Goal: Task Accomplishment & Management: Manage account settings

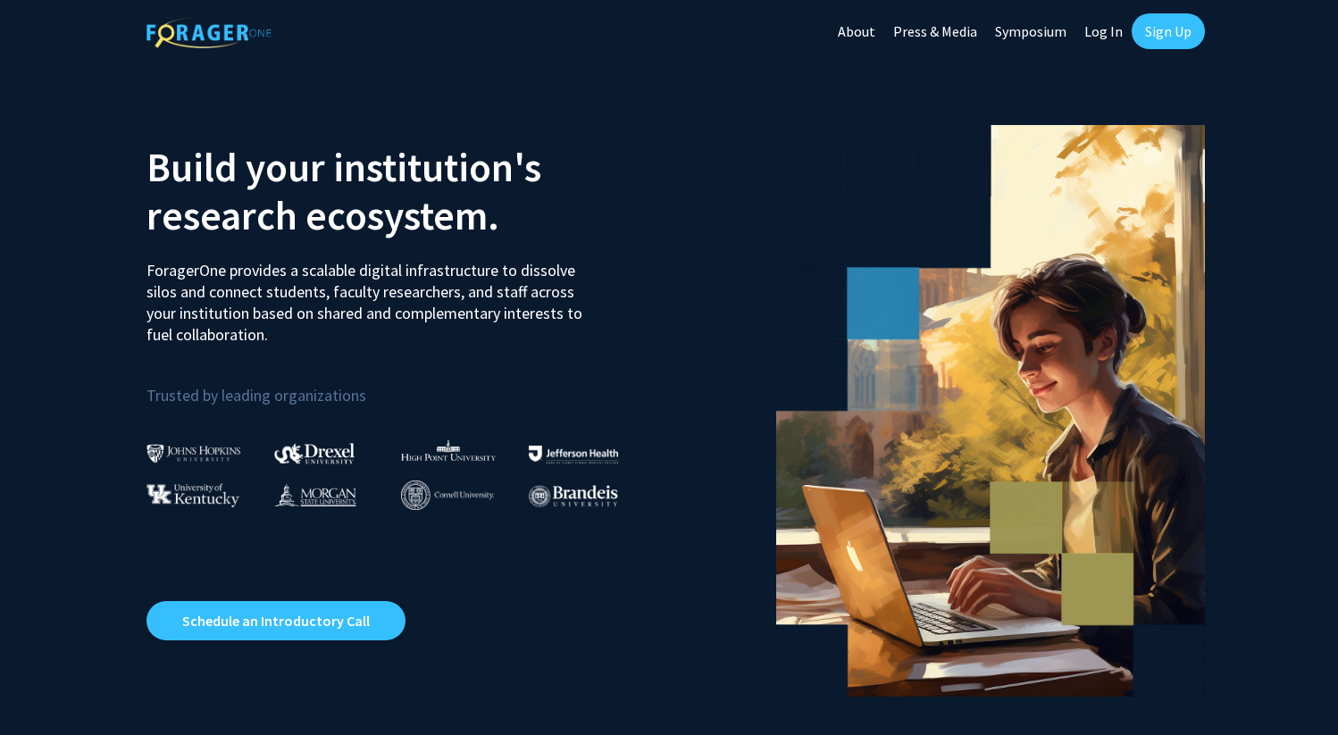
click at [1108, 33] on link "Log In" at bounding box center [1103, 31] width 56 height 63
select select
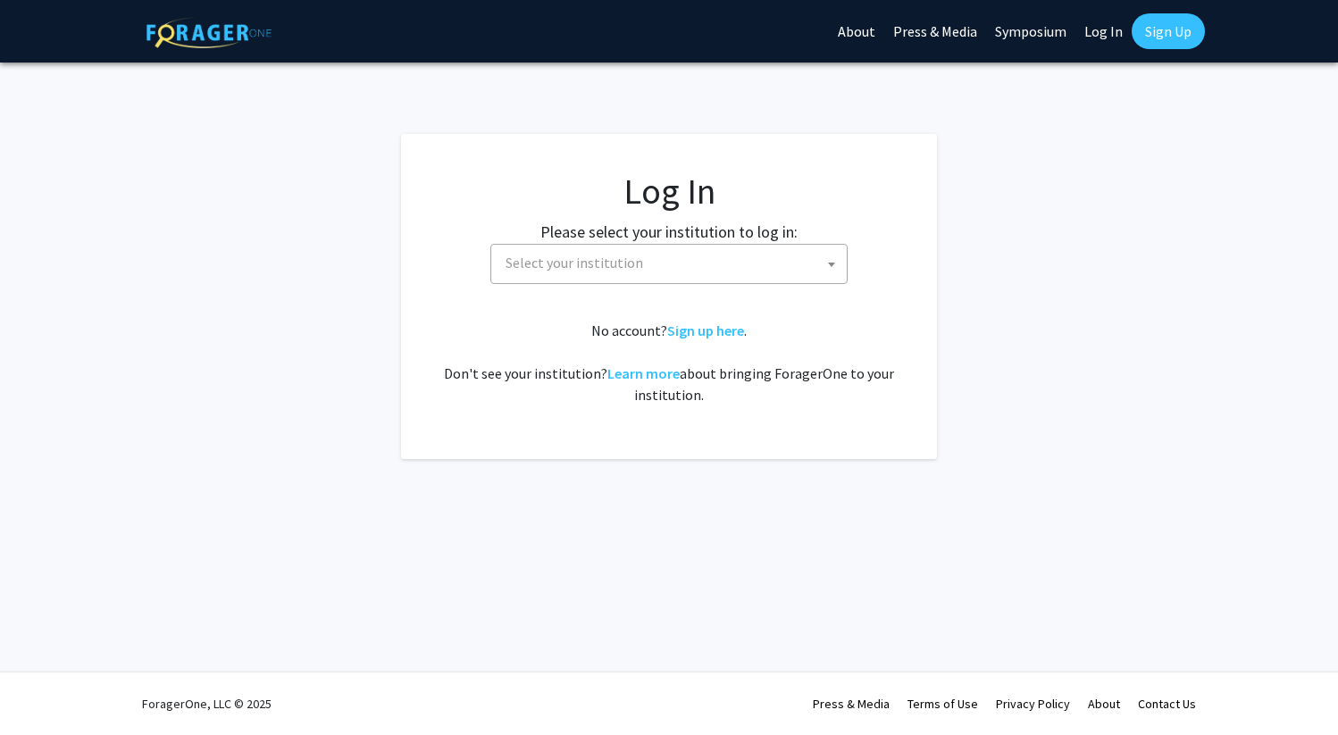
click at [714, 273] on span "Select your institution" at bounding box center [672, 263] width 348 height 37
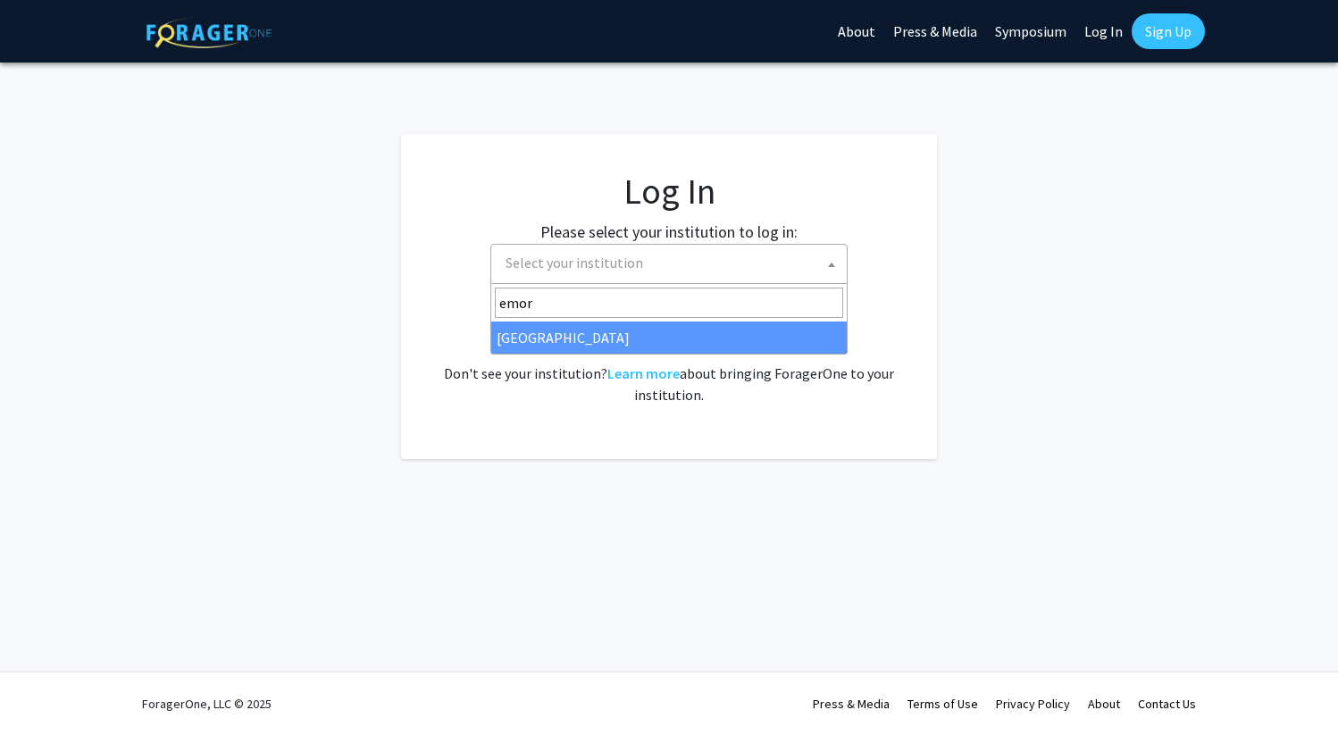
type input "emory"
select select "12"
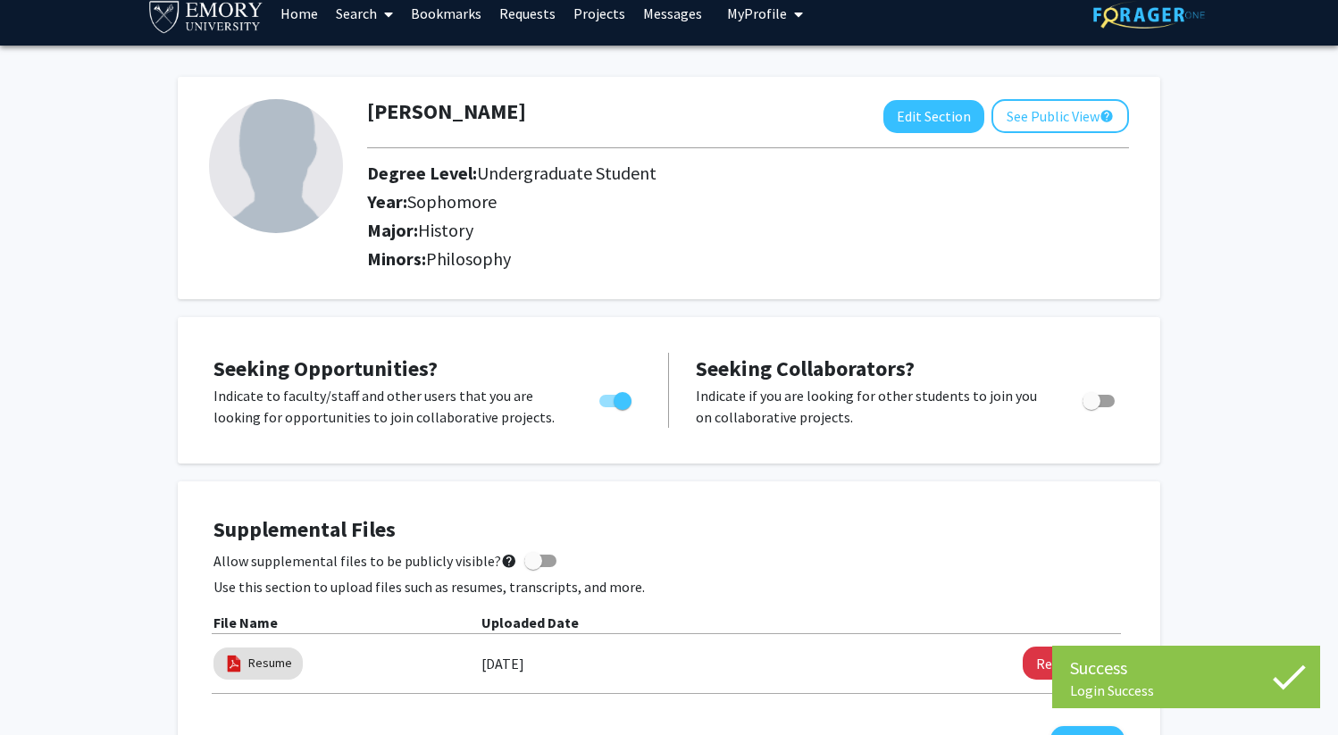
scroll to position [23, 0]
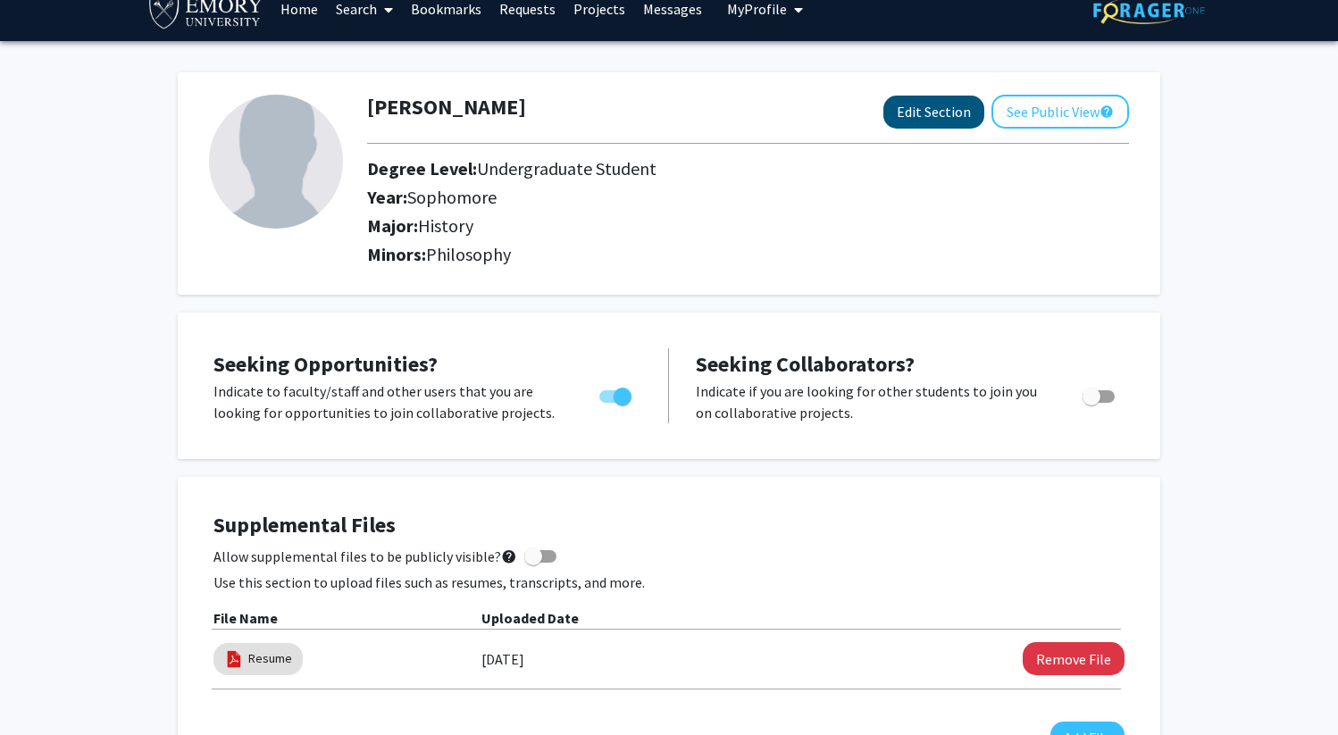
click at [932, 119] on button "Edit Section" at bounding box center [933, 112] width 101 height 33
select select "sophomore"
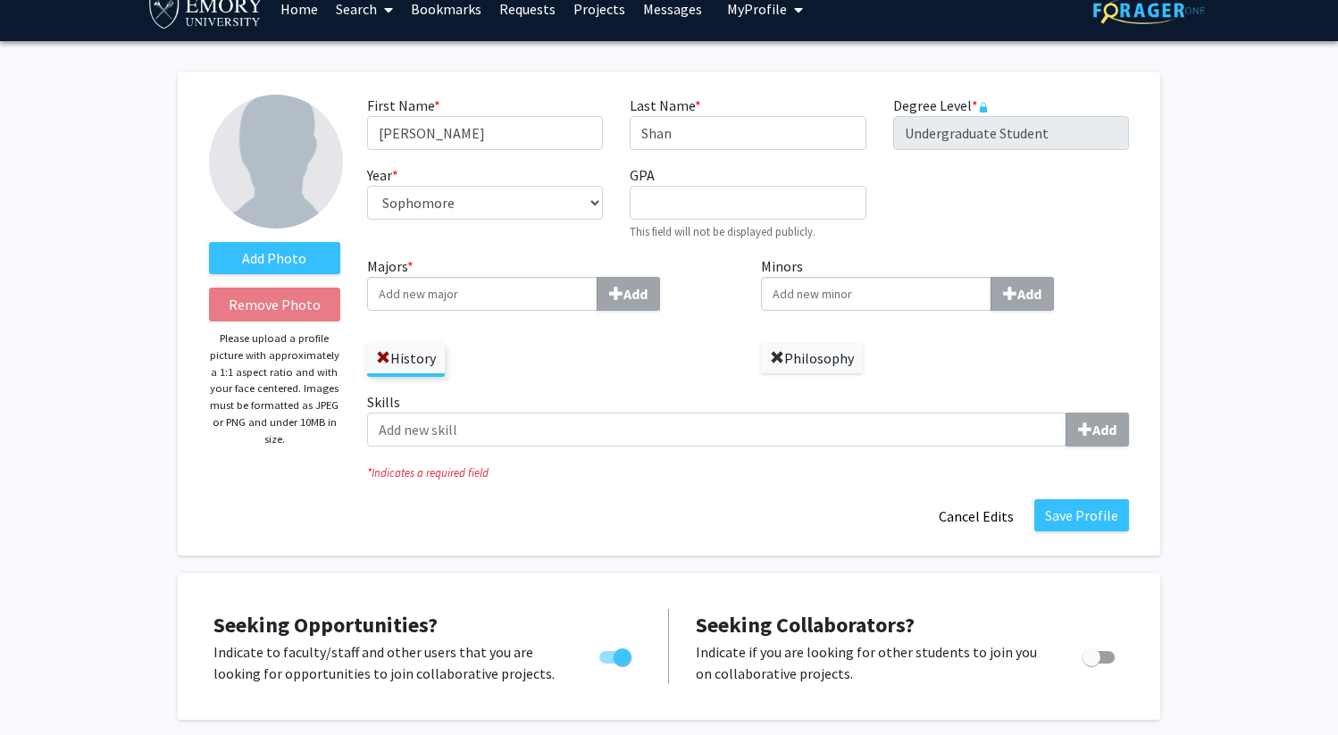
click at [781, 365] on span at bounding box center [777, 358] width 14 height 14
click at [500, 301] on input "Majors * Add" at bounding box center [482, 294] width 230 height 34
type input "M"
type input "O"
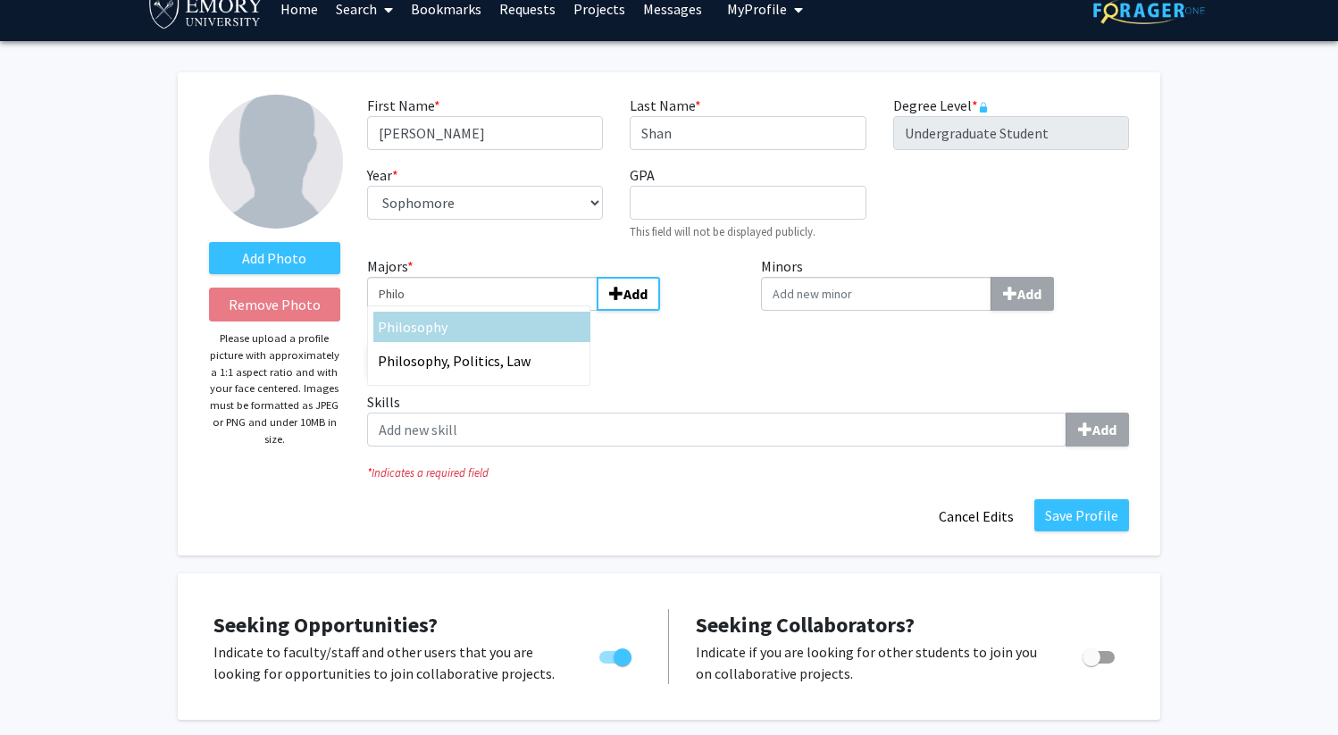
type input "Philo"
click at [519, 340] on div "[PERSON_NAME]" at bounding box center [481, 327] width 217 height 30
click at [519, 311] on input "Philo" at bounding box center [482, 294] width 230 height 34
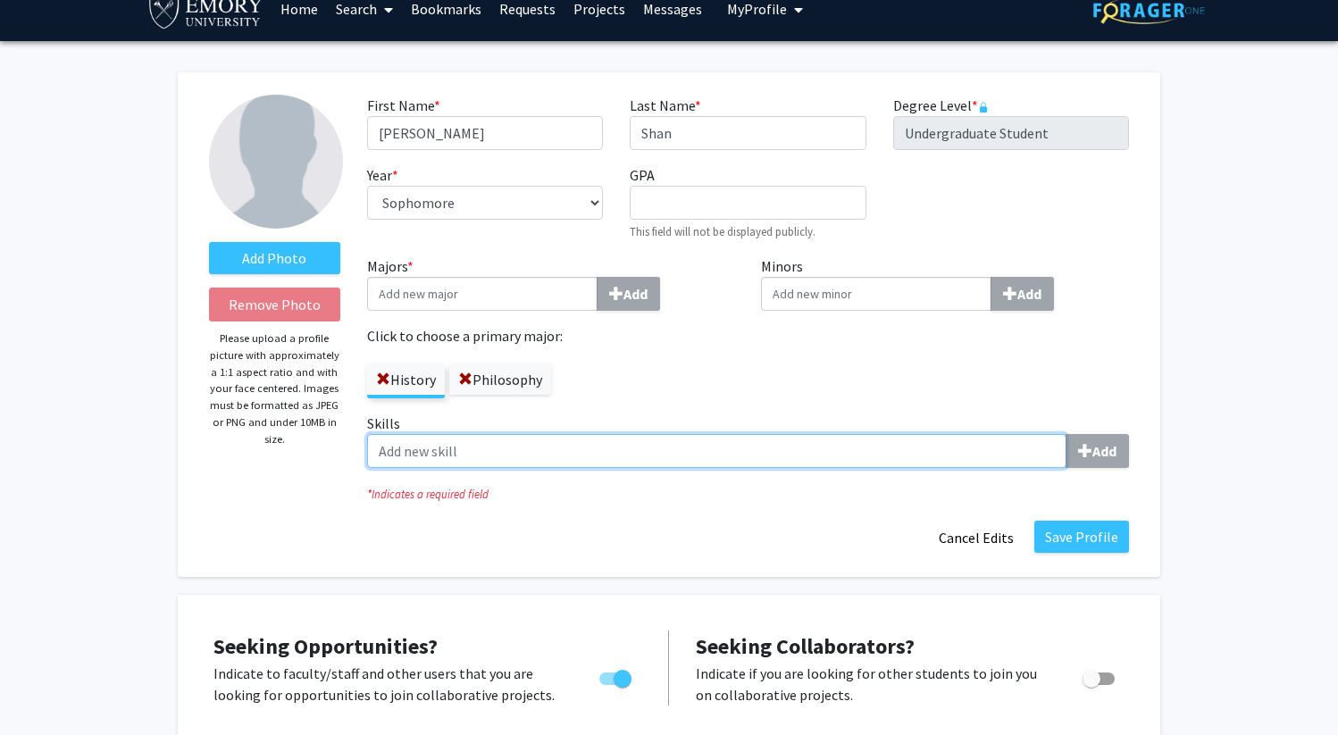
click at [670, 445] on input "Skills Add" at bounding box center [716, 451] width 699 height 34
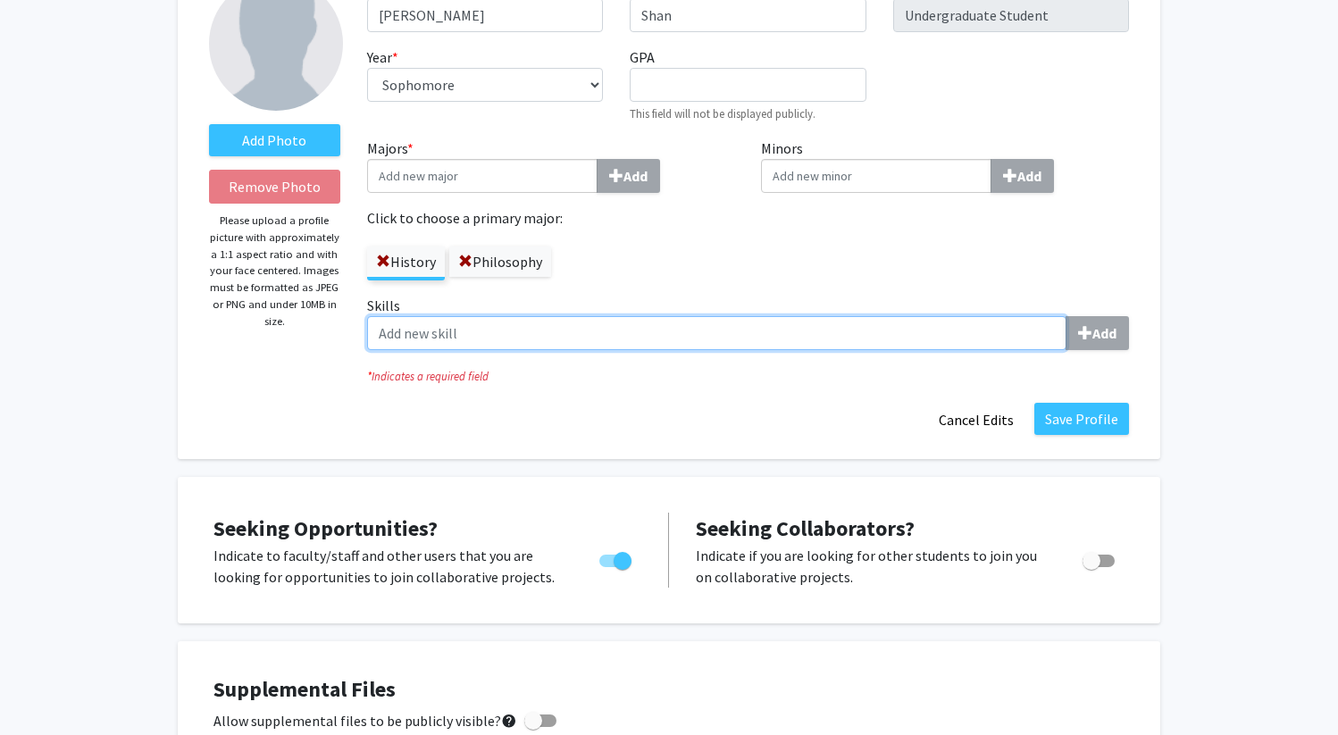
scroll to position [143, 0]
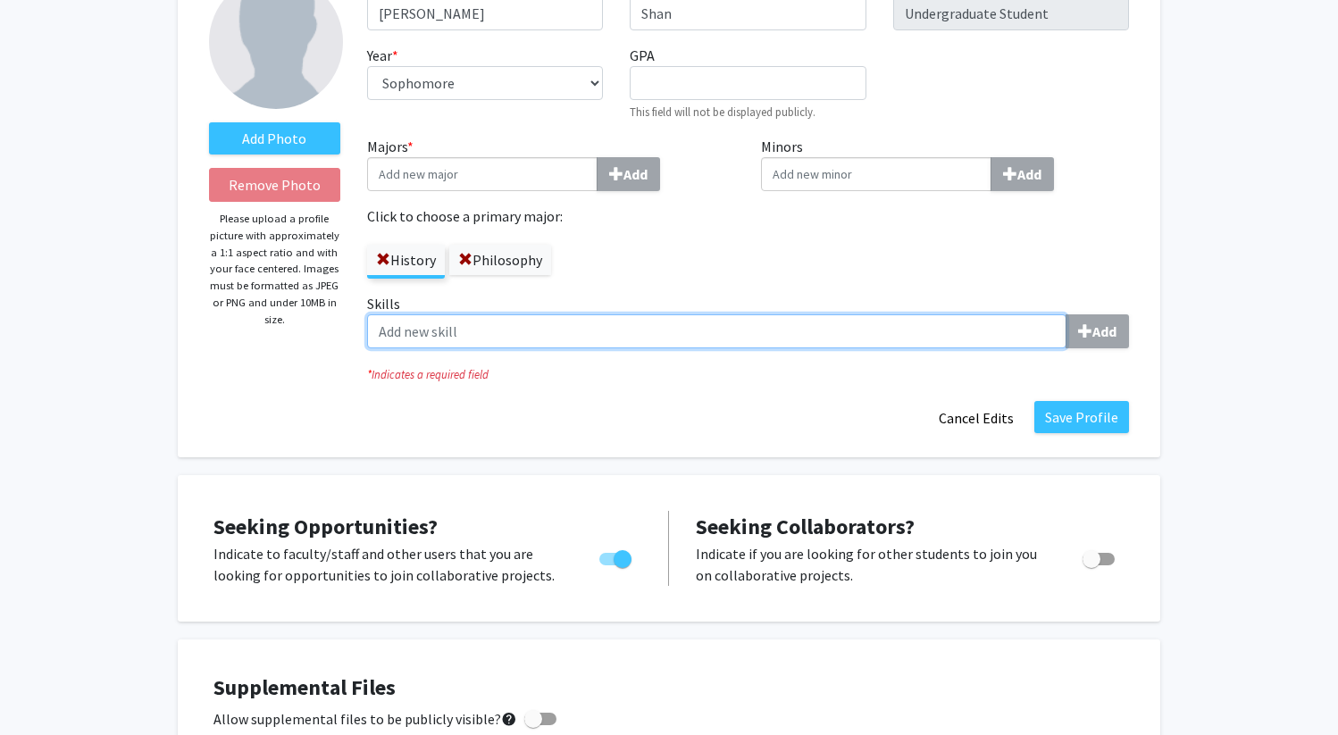
type input "d"
type input "Research"
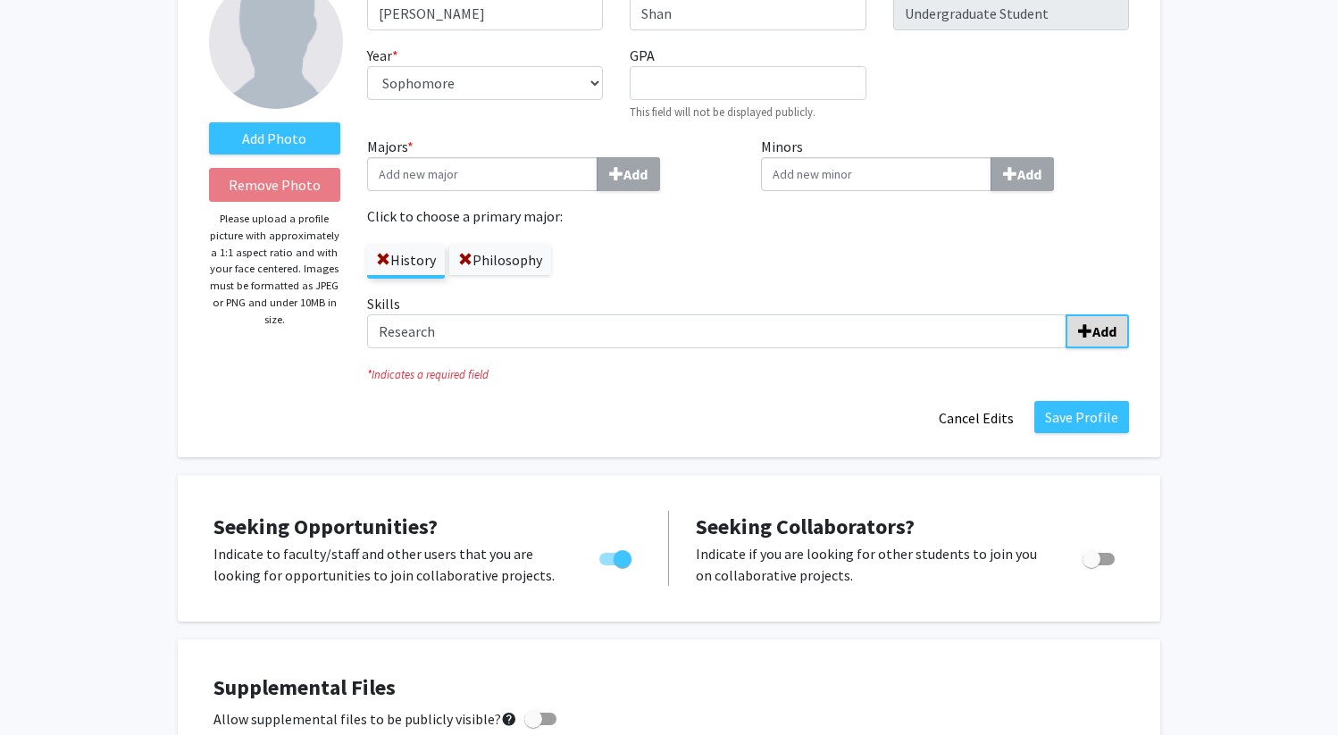
click at [1092, 323] on button "Add" at bounding box center [1096, 331] width 63 height 34
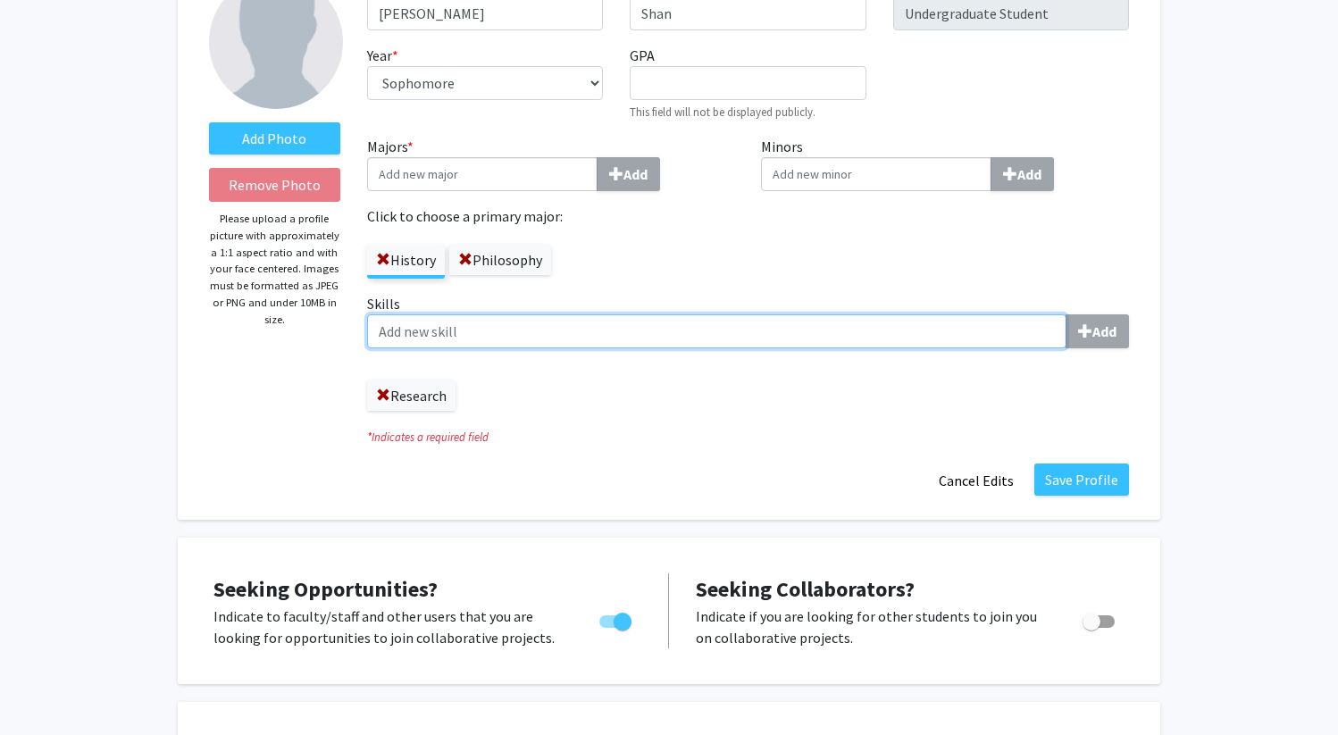
click at [664, 335] on input "Skills Add" at bounding box center [716, 331] width 699 height 34
type input "Public Speaking"
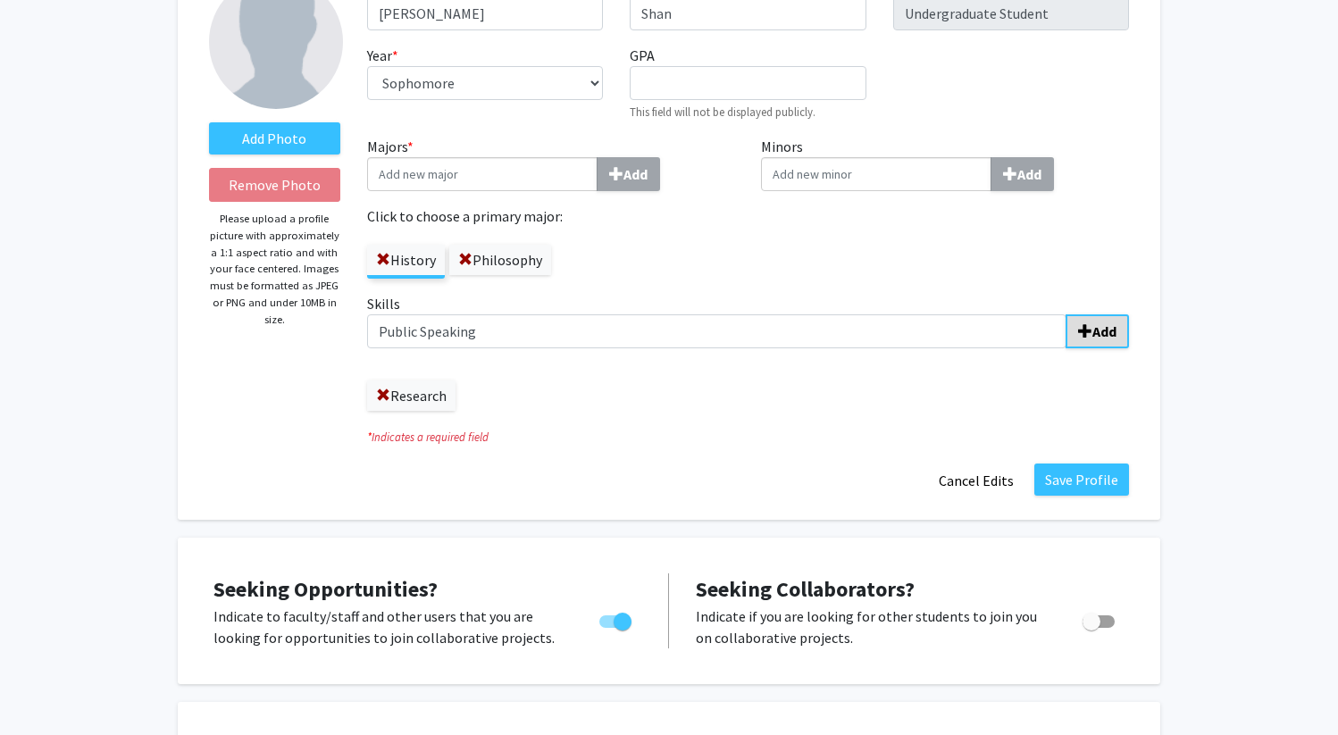
click at [1113, 332] on b "Add" at bounding box center [1104, 331] width 24 height 18
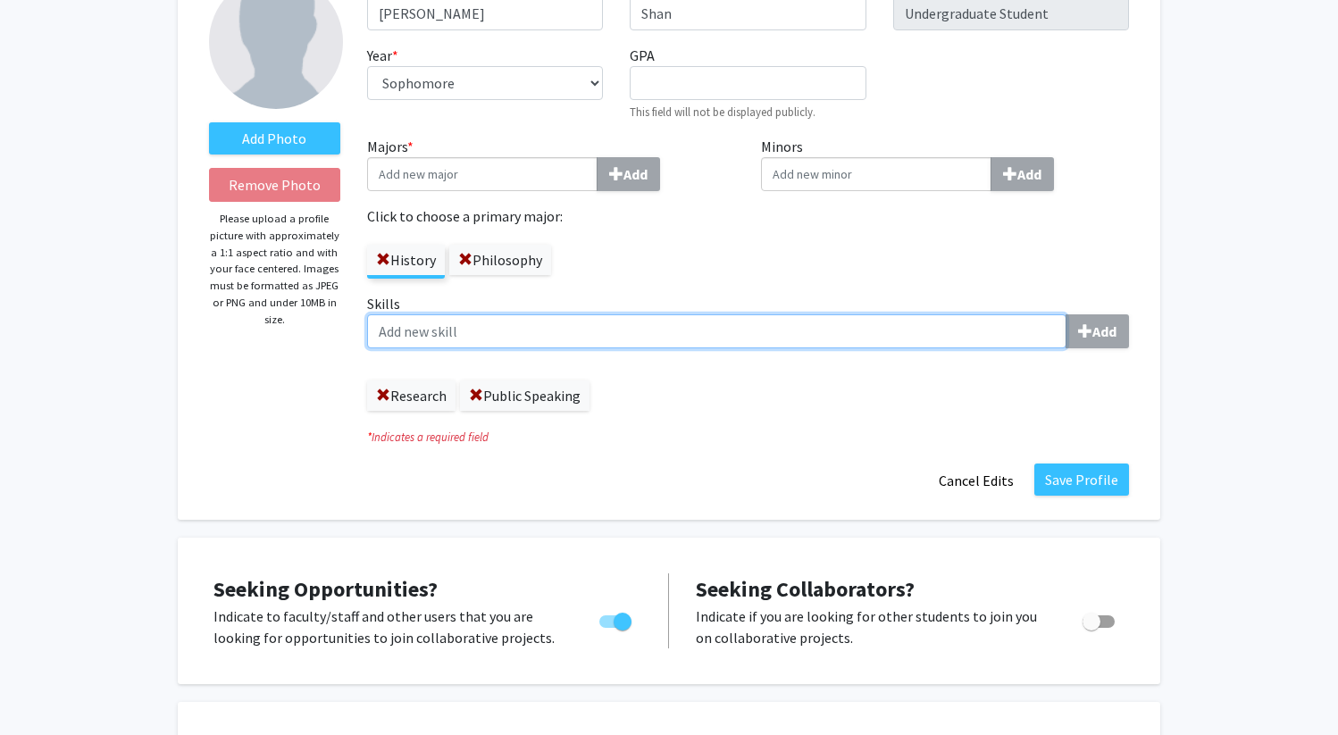
click at [825, 330] on input "Skills Add" at bounding box center [716, 331] width 699 height 34
drag, startPoint x: 1011, startPoint y: 340, endPoint x: 453, endPoint y: 322, distance: 558.4
click at [453, 322] on input "Leadership" at bounding box center [716, 331] width 699 height 34
type input "Academic Writing"
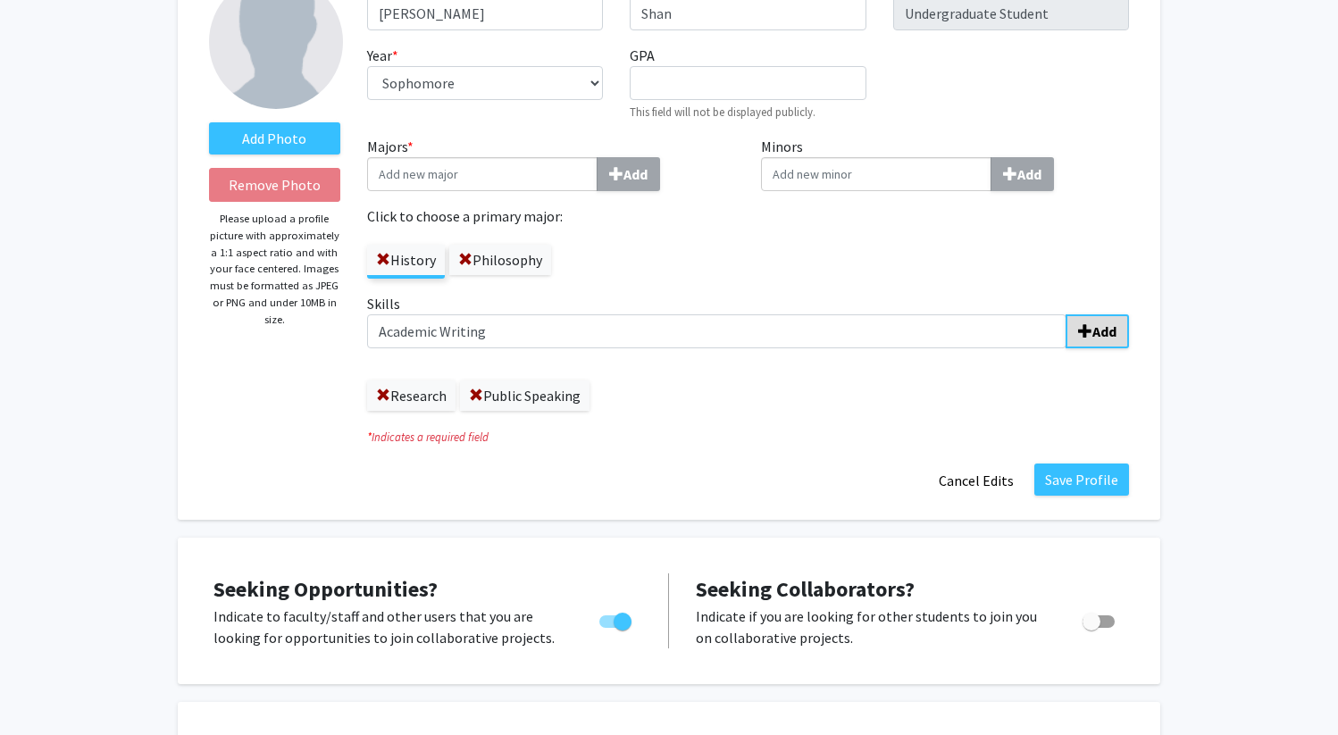
click at [1116, 335] on button "Add" at bounding box center [1096, 331] width 63 height 34
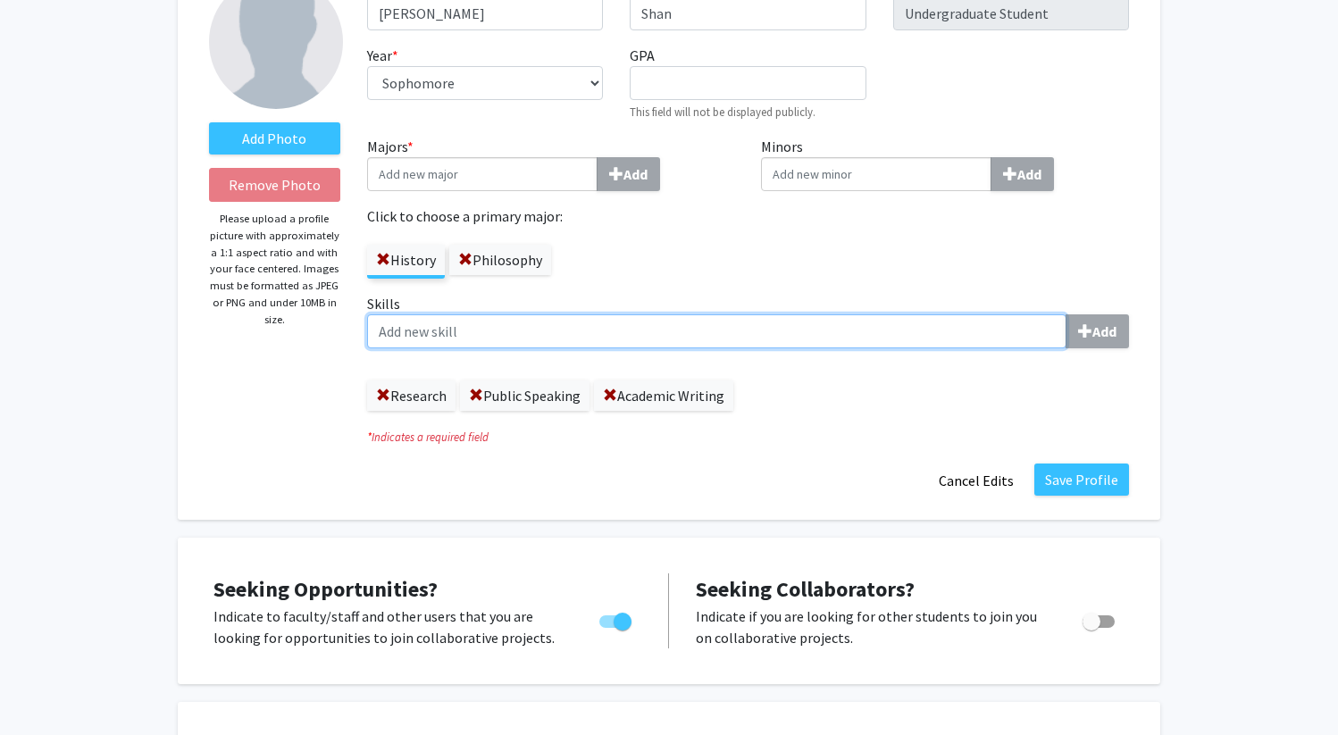
click at [838, 337] on input "Skills Add" at bounding box center [716, 331] width 699 height 34
type input "Latin"
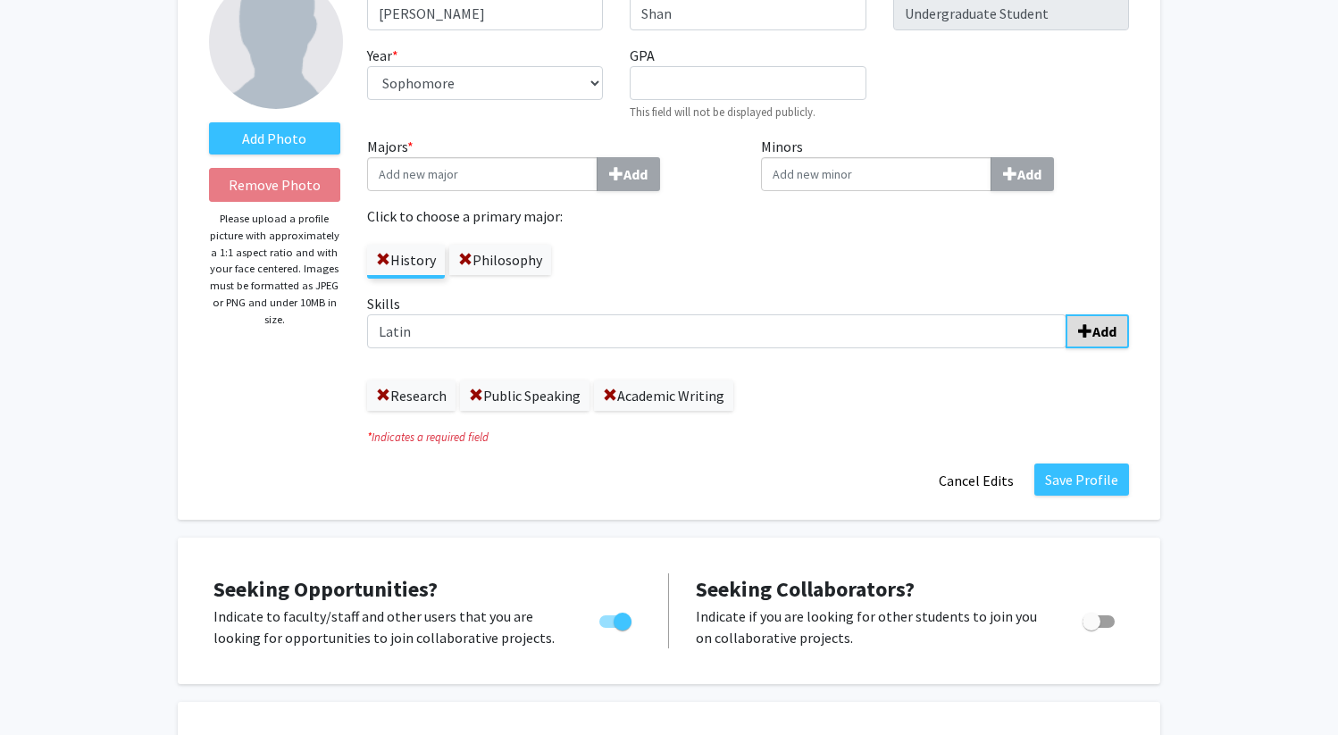
click at [1090, 325] on span "submit" at bounding box center [1085, 331] width 14 height 14
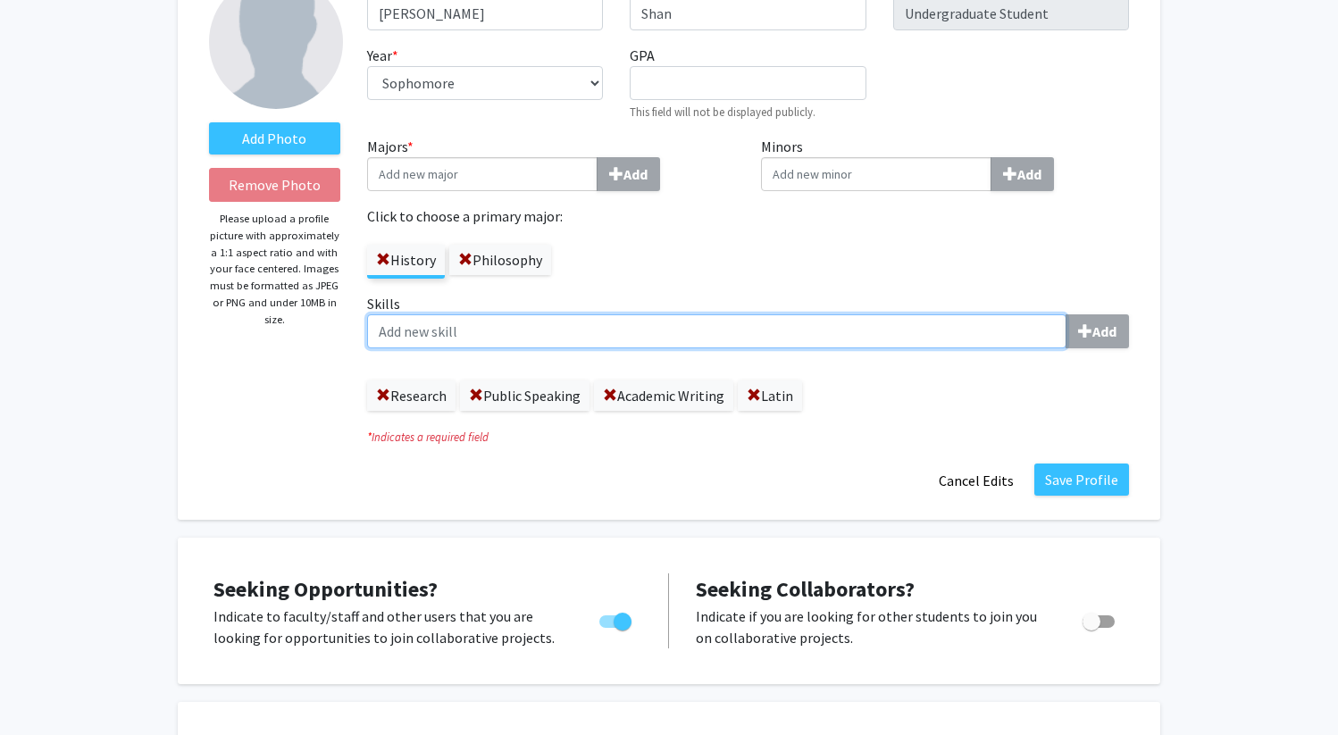
click at [874, 319] on input "Skills Add" at bounding box center [716, 331] width 699 height 34
type input "Java"
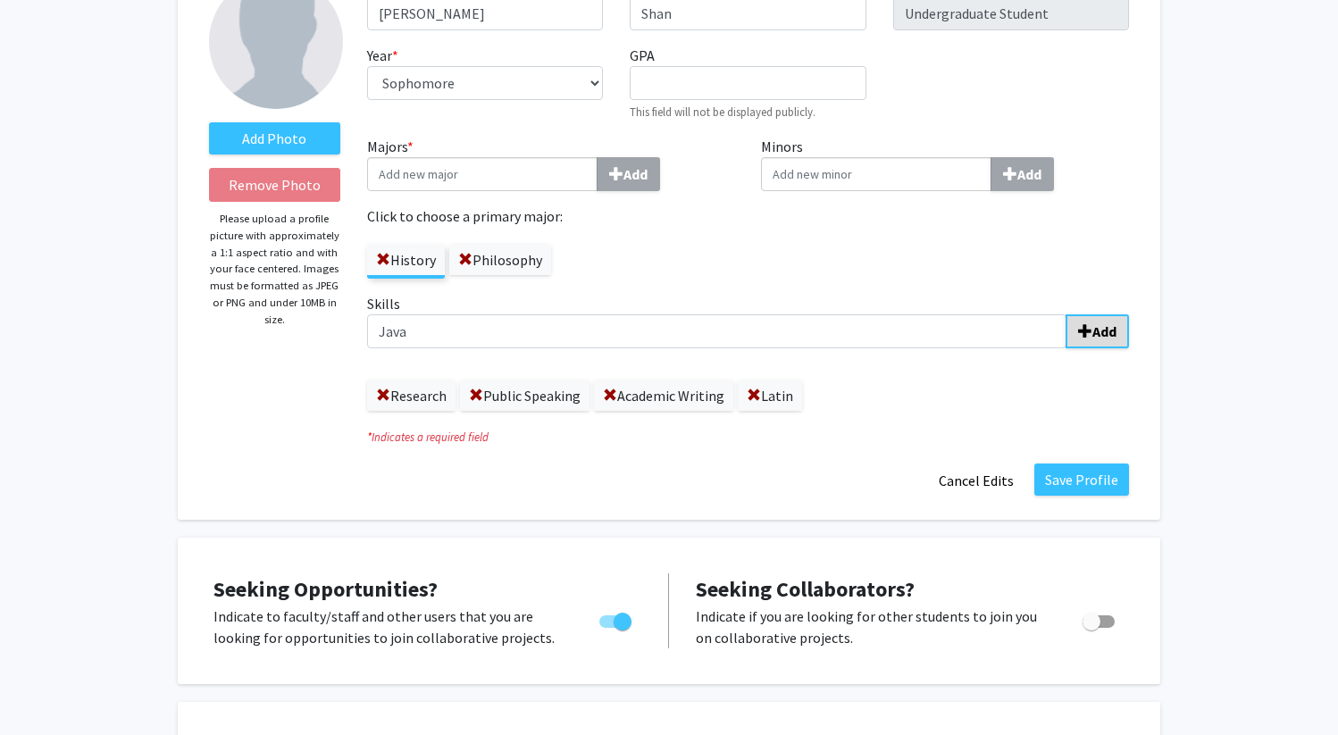
click at [1101, 331] on b "Add" at bounding box center [1104, 331] width 24 height 18
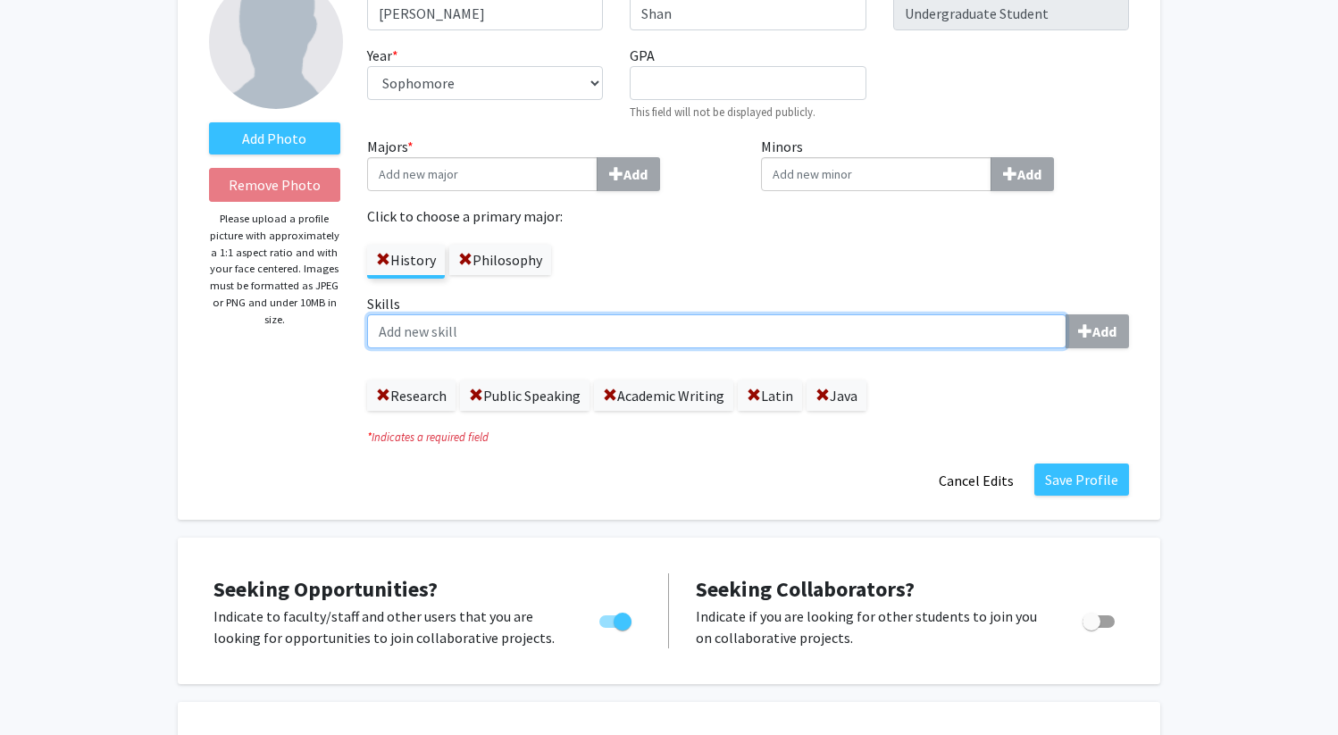
click at [985, 331] on input "Skills Add" at bounding box center [716, 331] width 699 height 34
type input "Python"
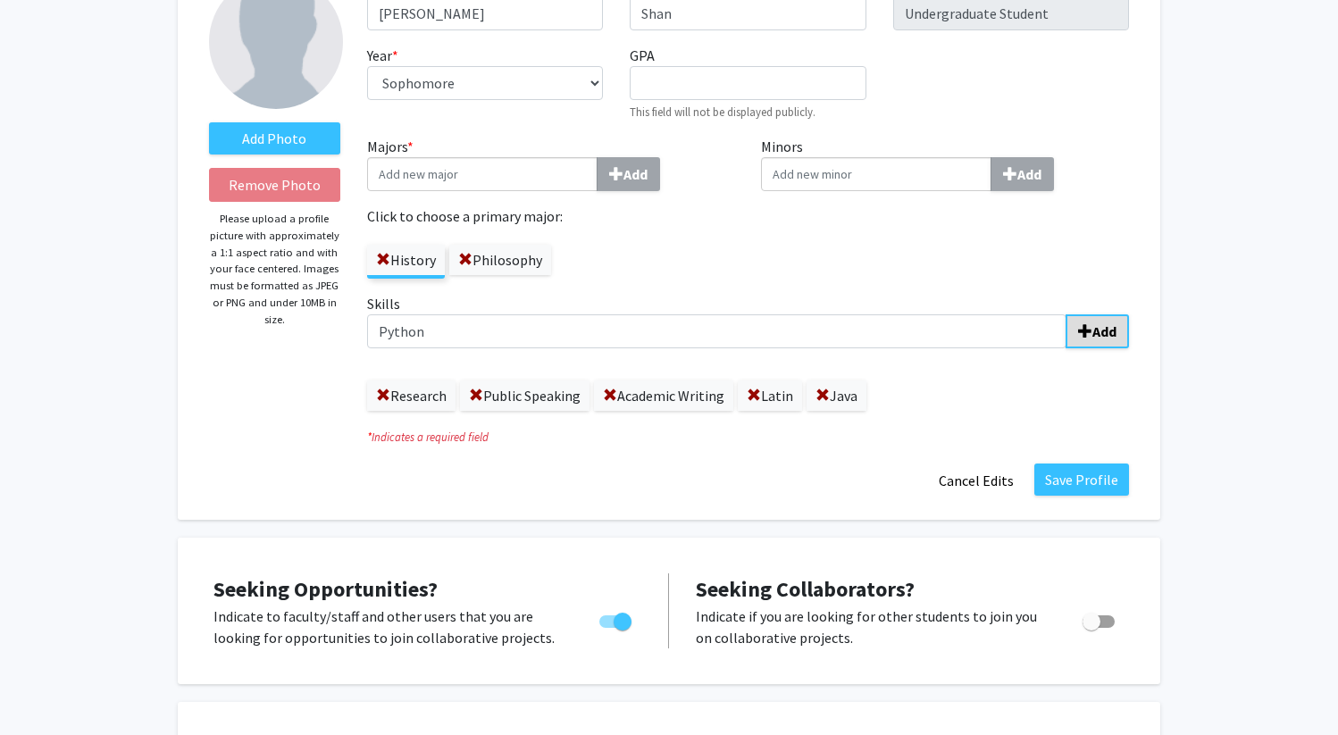
click at [1098, 336] on b "Add" at bounding box center [1104, 331] width 24 height 18
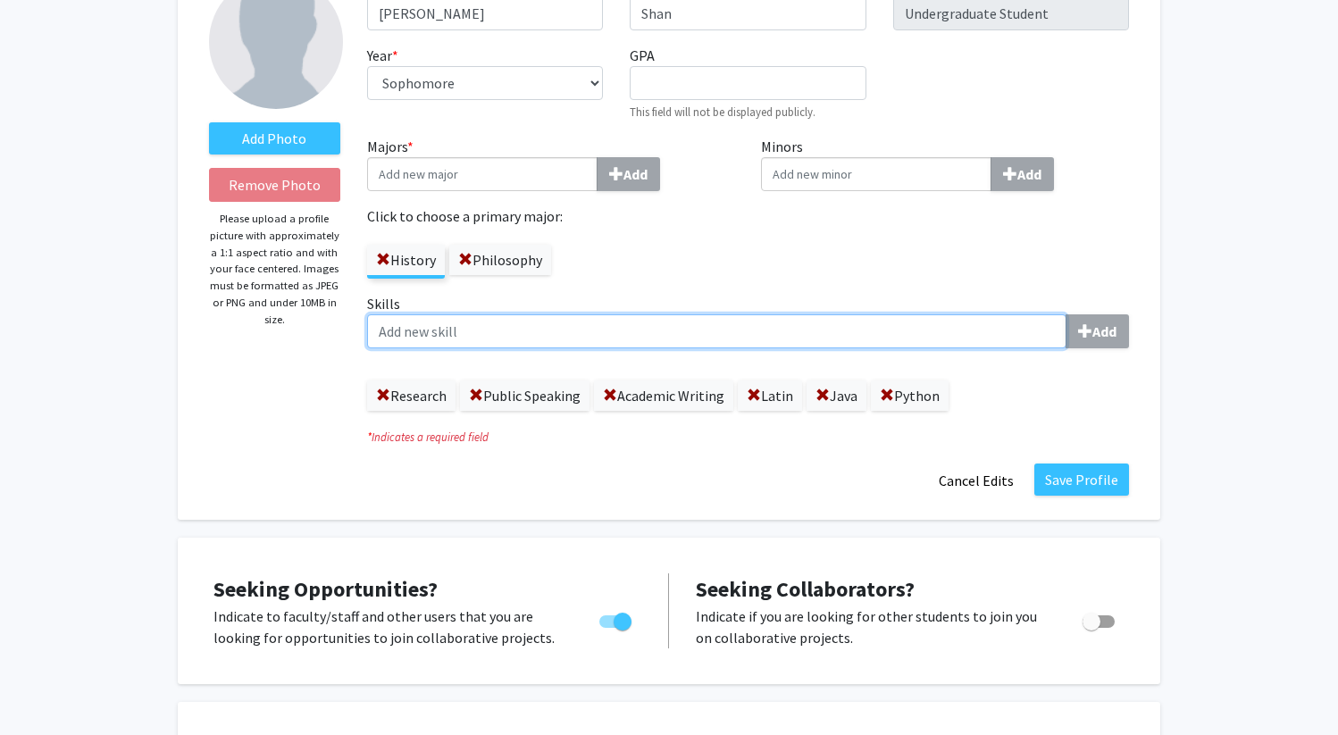
click at [994, 330] on input "Skills Add" at bounding box center [716, 331] width 699 height 34
click at [997, 330] on input "C" at bounding box center [716, 331] width 699 height 34
type input "C"
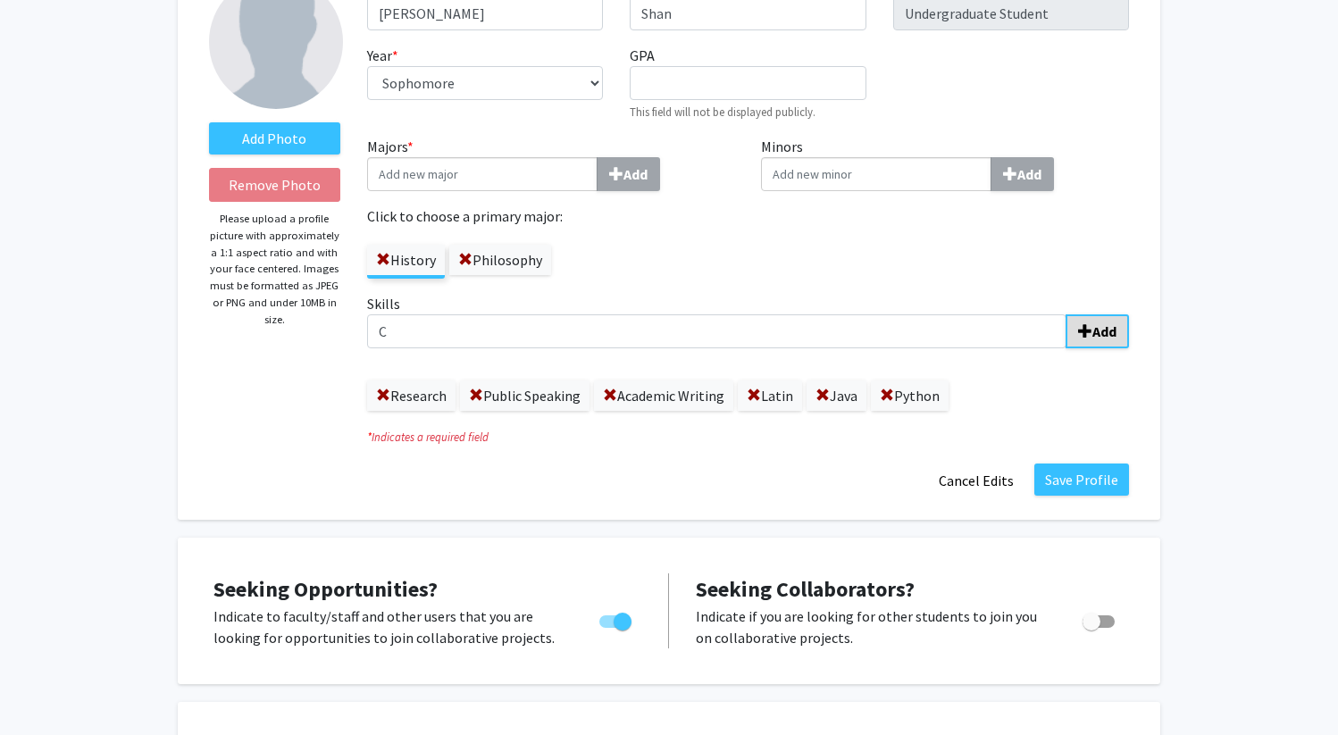
click at [1093, 335] on b "Add" at bounding box center [1104, 331] width 24 height 18
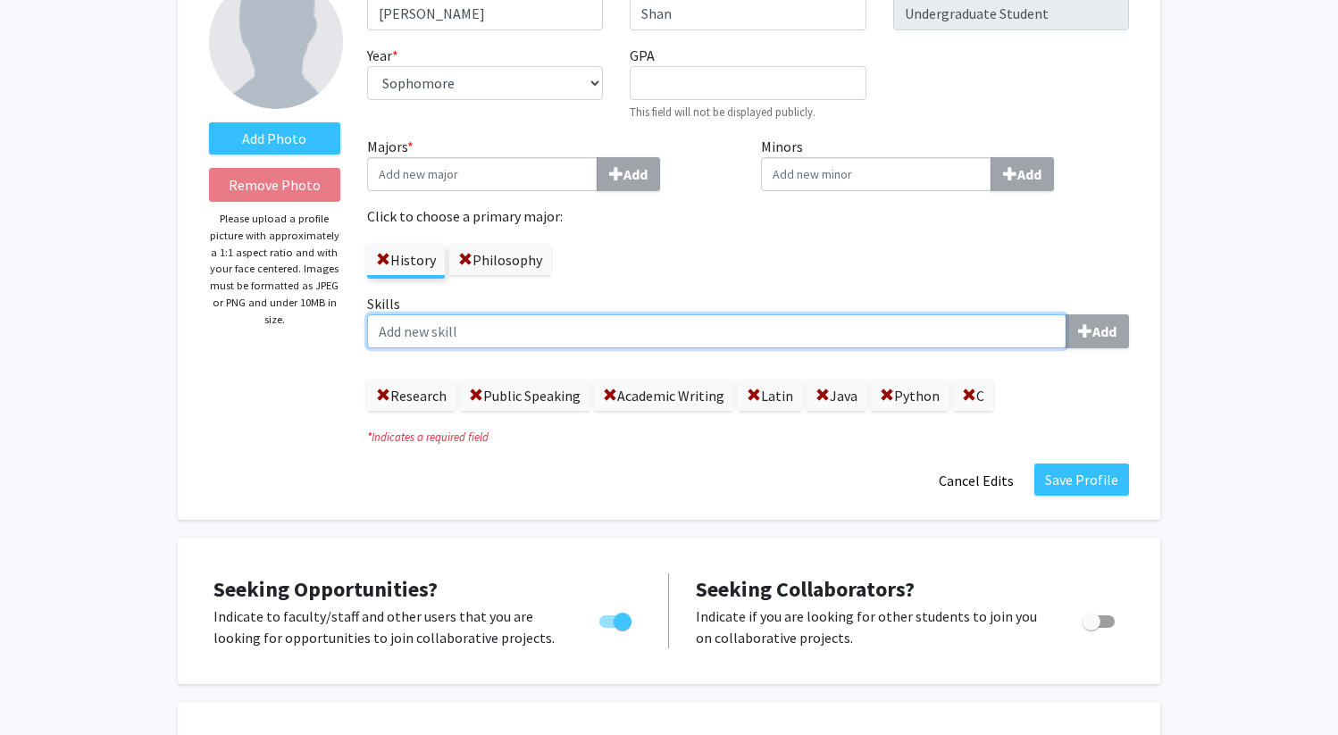
click at [972, 333] on input "Skills Add" at bounding box center [716, 331] width 699 height 34
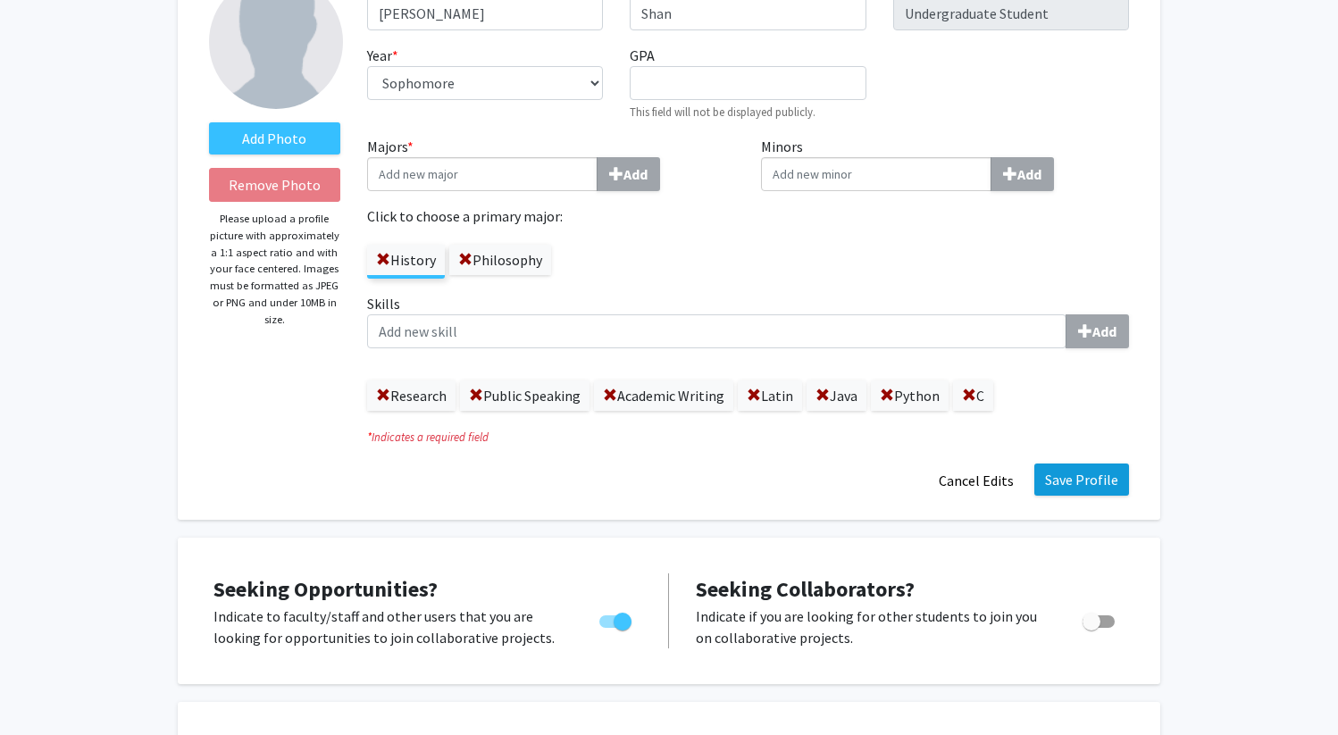
click at [1082, 472] on button "Save Profile" at bounding box center [1081, 479] width 95 height 32
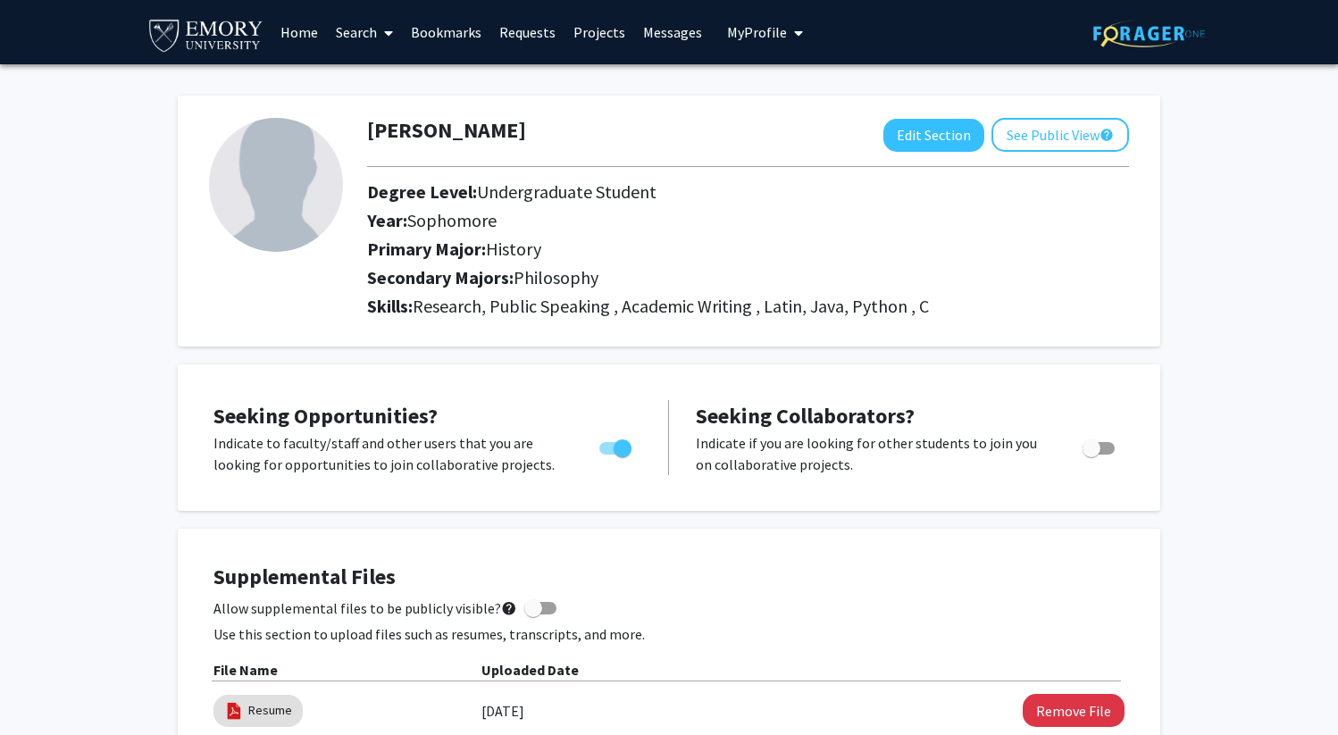
scroll to position [0, 0]
click at [389, 37] on icon at bounding box center [388, 33] width 9 height 14
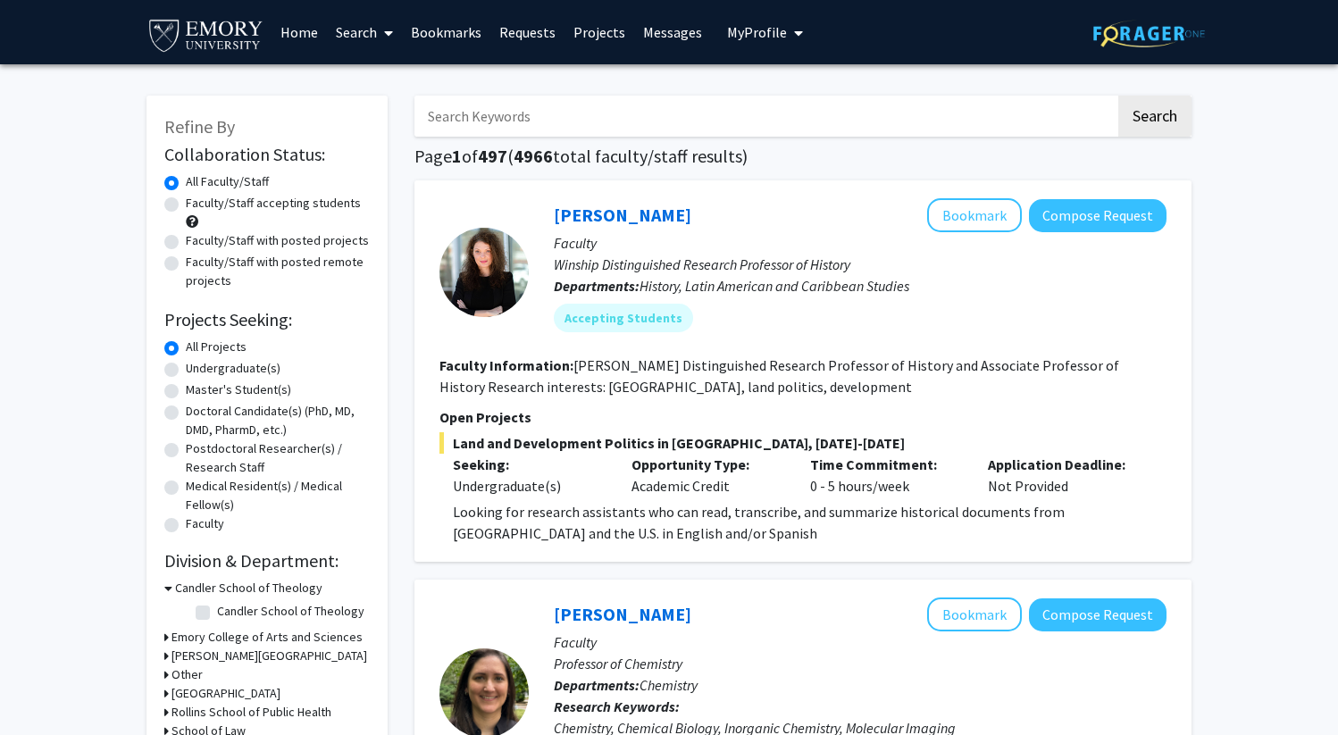
click at [200, 371] on label "Undergraduate(s)" at bounding box center [233, 368] width 95 height 19
click at [197, 371] on input "Undergraduate(s)" at bounding box center [192, 365] width 12 height 12
radio input "true"
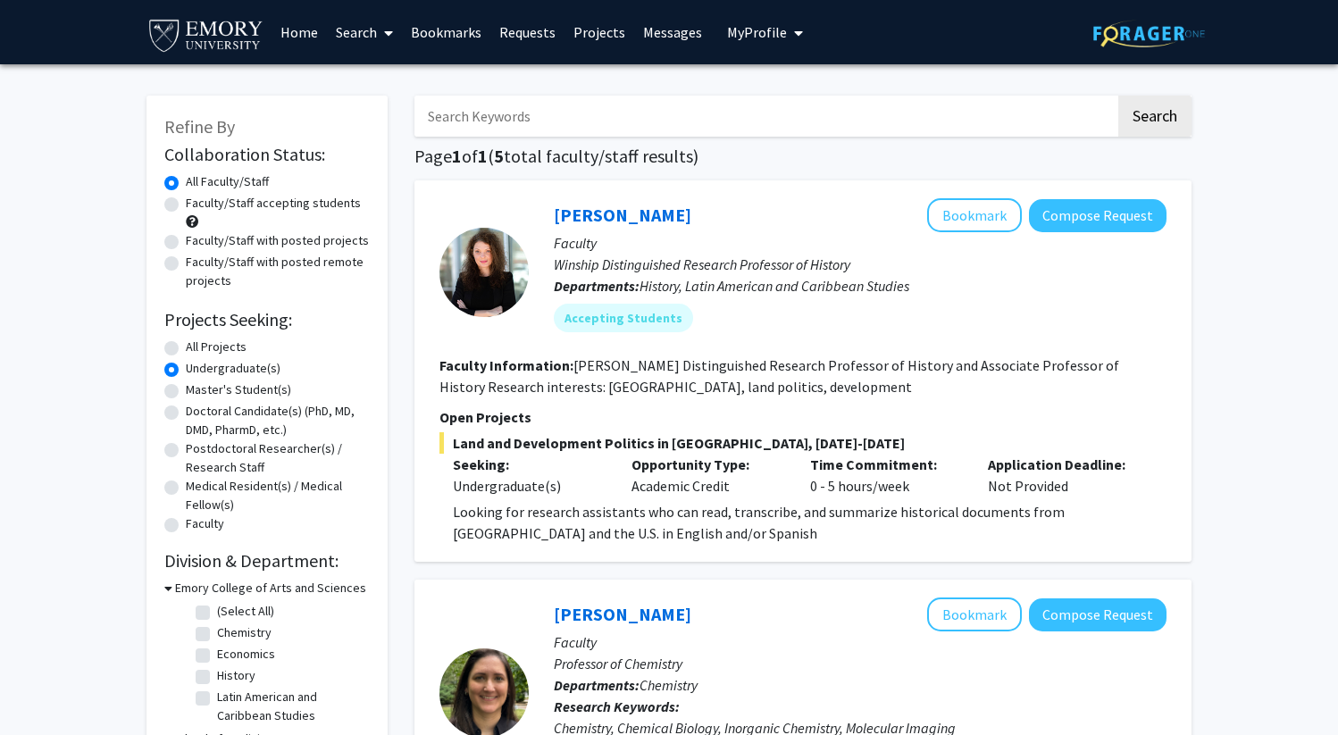
click at [190, 346] on label "All Projects" at bounding box center [216, 347] width 61 height 19
click at [190, 346] on input "All Projects" at bounding box center [192, 344] width 12 height 12
radio input "true"
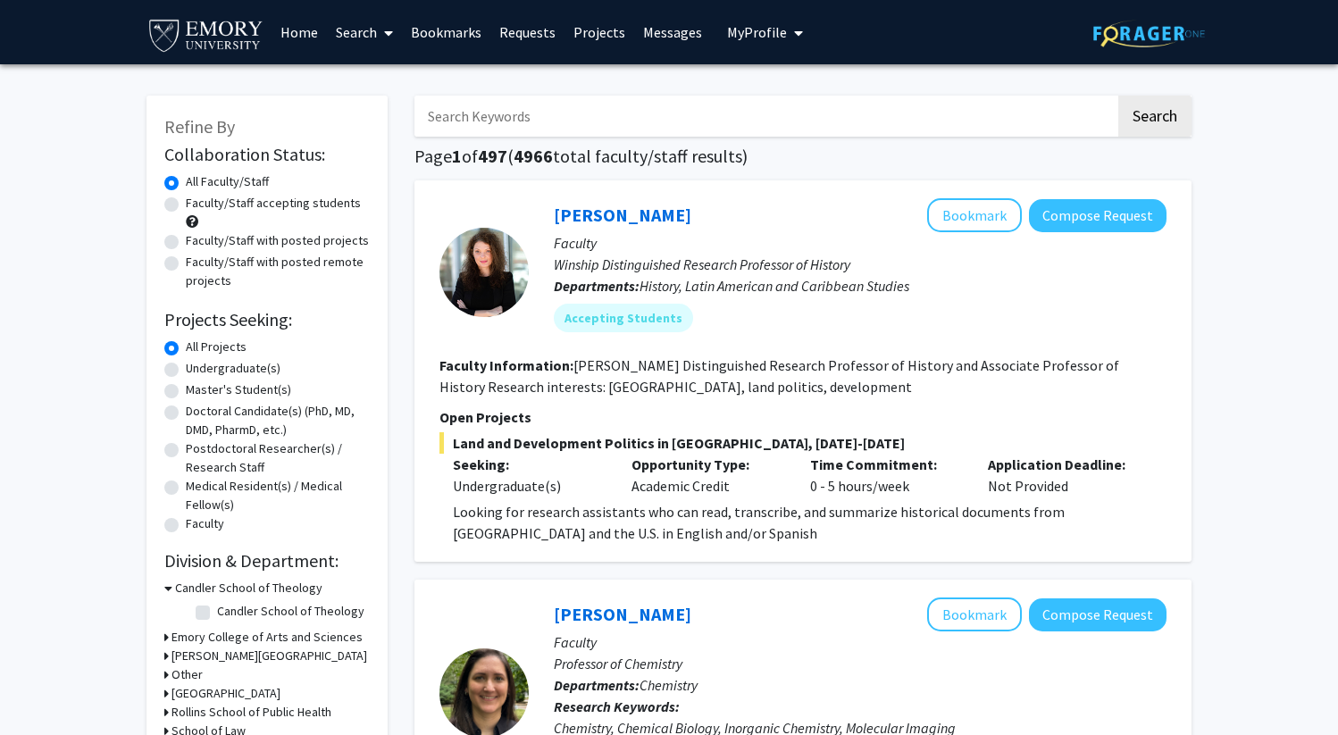
click at [493, 121] on input "Search Keywords" at bounding box center [764, 116] width 701 height 41
click at [1154, 119] on button "Search" at bounding box center [1154, 116] width 73 height 41
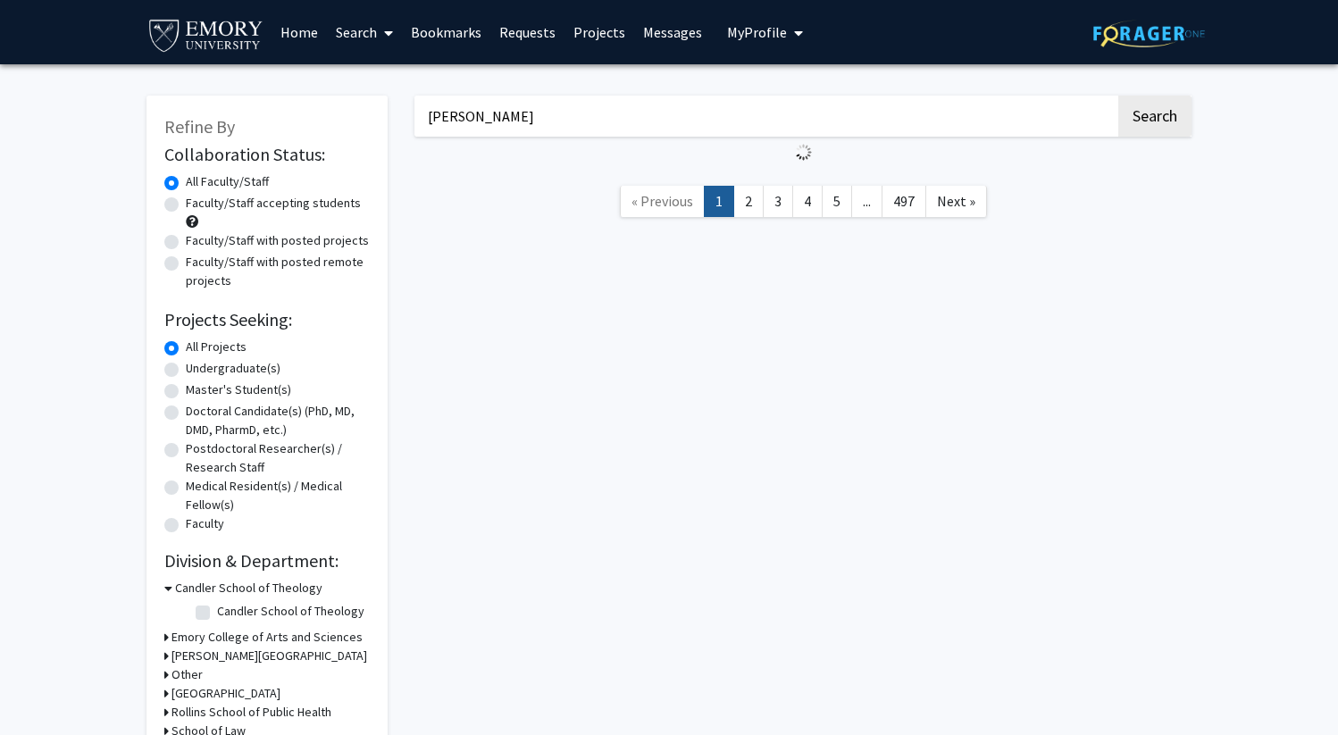
click at [445, 118] on input "Bryan vick" at bounding box center [764, 116] width 701 height 41
click at [445, 118] on input "Bran vick" at bounding box center [764, 116] width 701 height 41
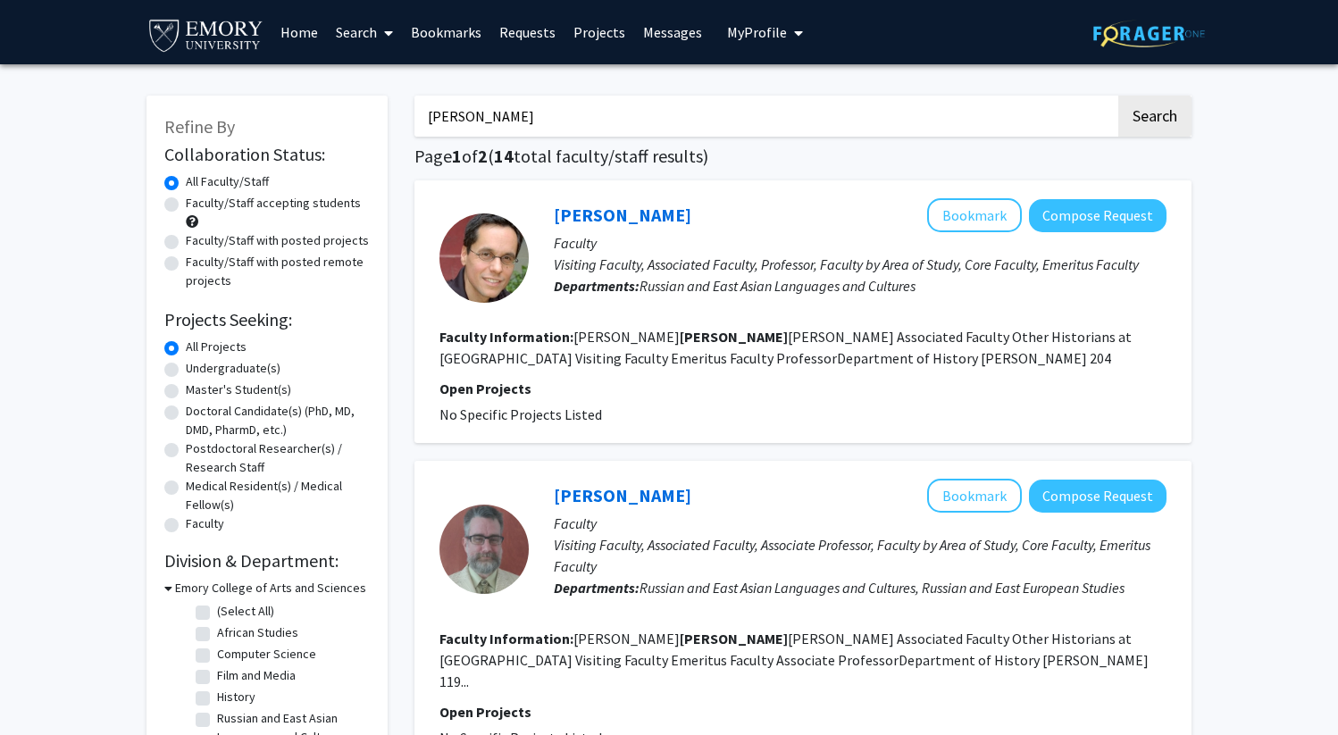
type input "vick"
click at [1154, 119] on button "Search" at bounding box center [1154, 116] width 73 height 41
